Goal: Information Seeking & Learning: Learn about a topic

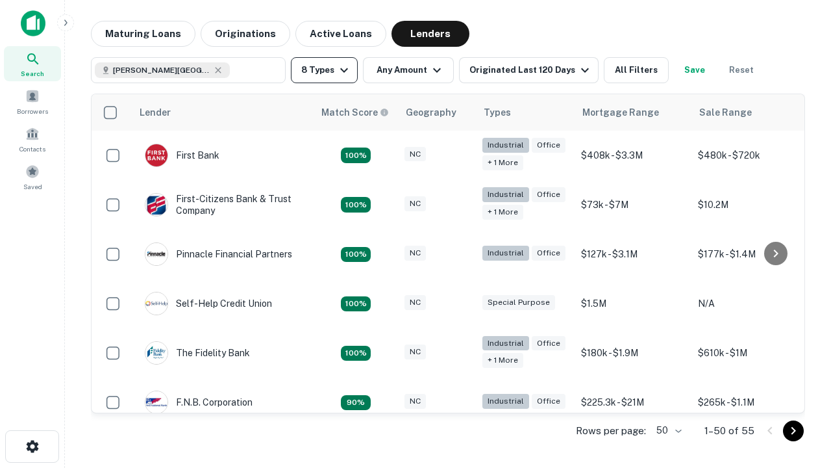
click at [324, 70] on button "8 Types" at bounding box center [324, 70] width 67 height 26
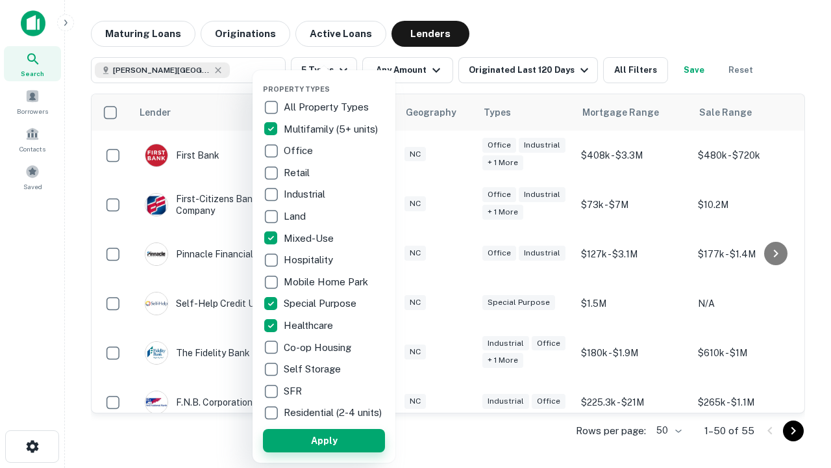
click at [324, 440] on button "Apply" at bounding box center [324, 440] width 122 height 23
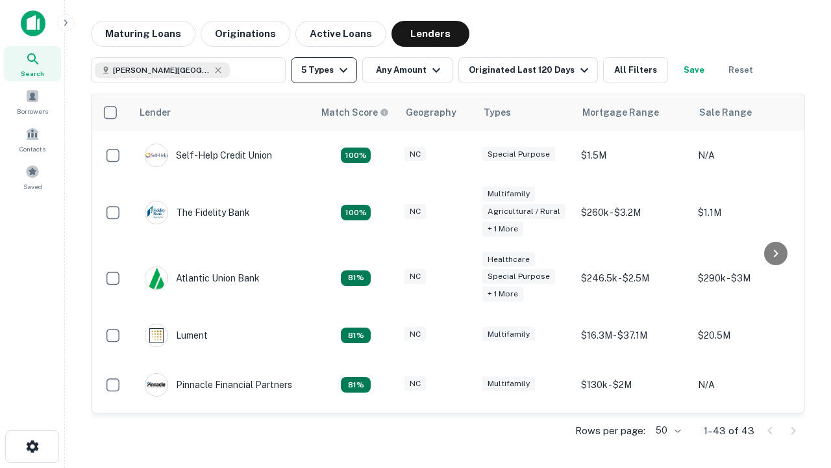
click at [324, 70] on button "5 Types" at bounding box center [324, 70] width 66 height 26
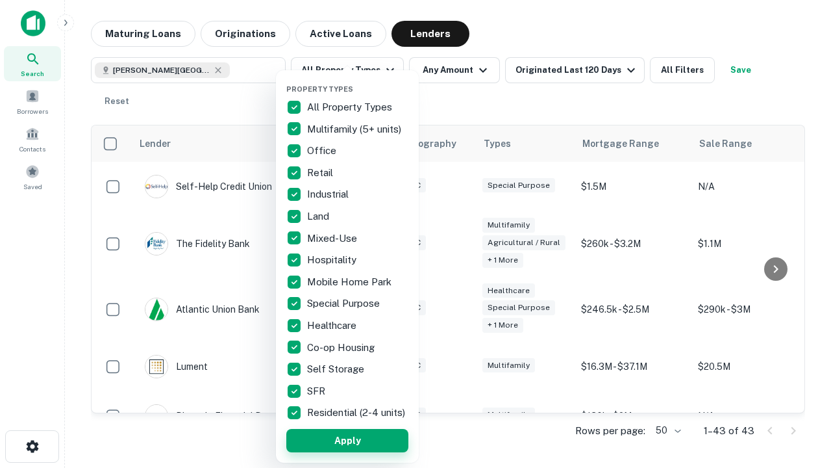
click at [347, 440] on button "Apply" at bounding box center [347, 440] width 122 height 23
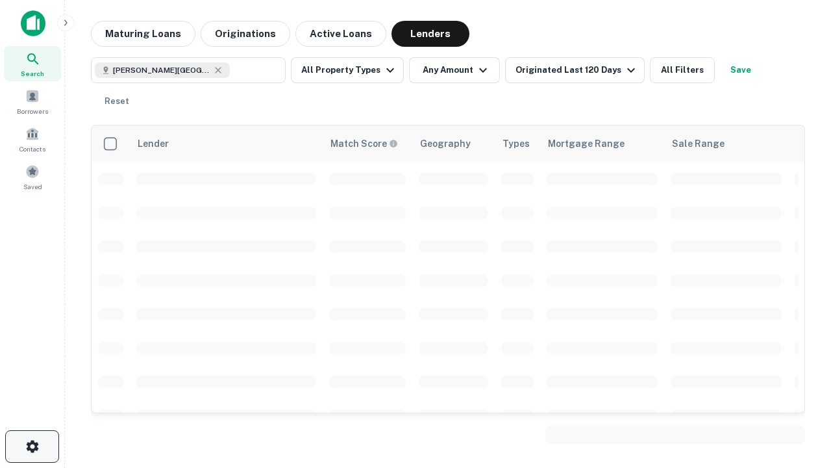
click at [32, 446] on icon "button" at bounding box center [33, 446] width 16 height 16
